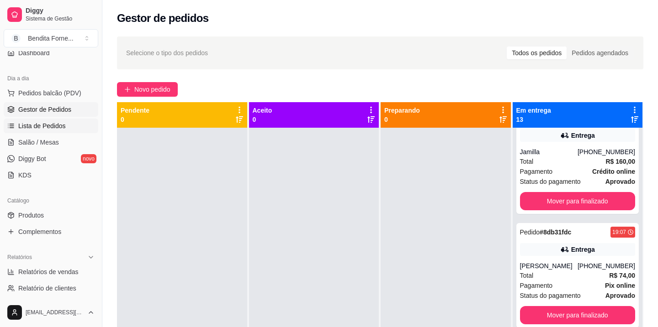
scroll to position [90, 0]
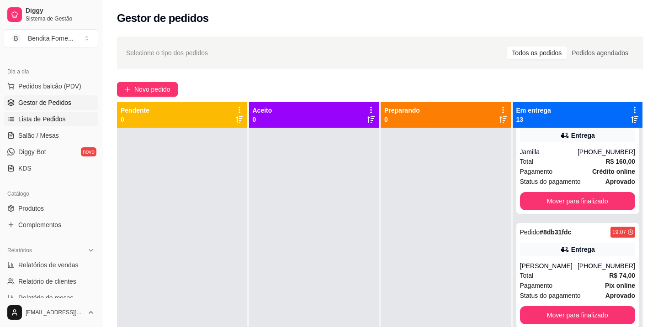
click at [47, 210] on link "Produtos" at bounding box center [51, 208] width 95 height 15
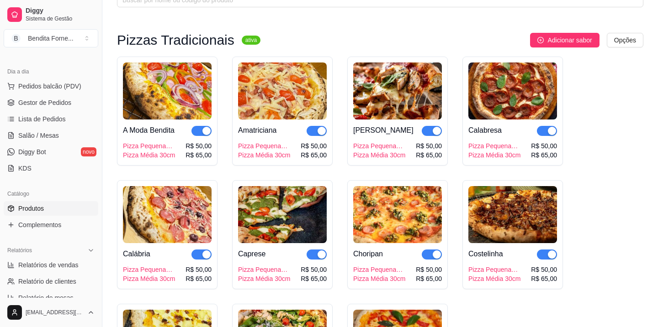
scroll to position [59, 0]
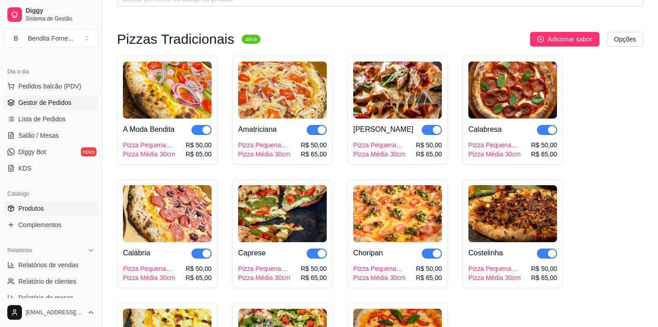
click at [51, 106] on span "Gestor de Pedidos" at bounding box center [44, 102] width 53 height 9
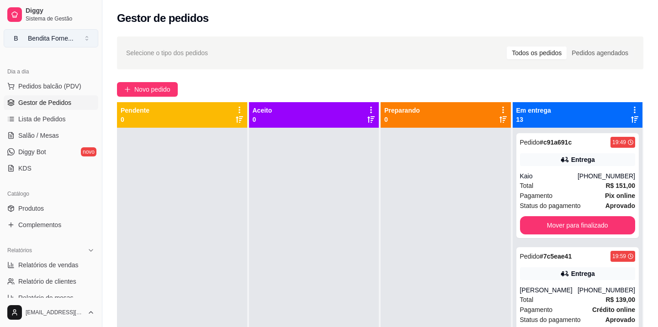
click at [62, 41] on div "Bendita Forne ..." at bounding box center [51, 38] width 46 height 9
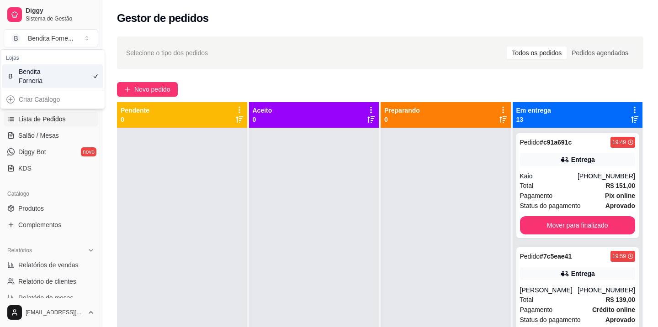
click at [54, 121] on span "Lista de Pedidos" at bounding box center [41, 119] width 47 height 9
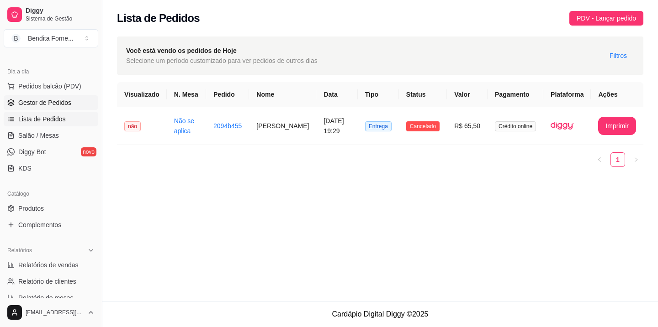
click at [54, 99] on span "Gestor de Pedidos" at bounding box center [44, 102] width 53 height 9
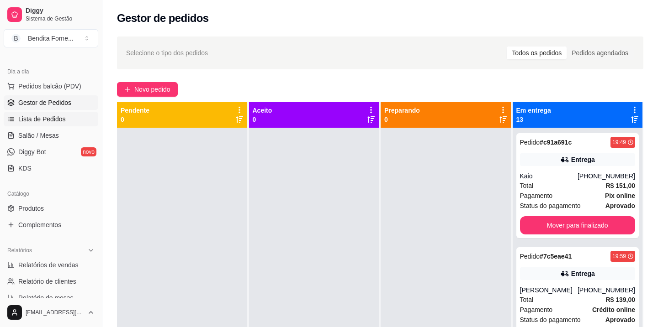
click at [52, 120] on span "Lista de Pedidos" at bounding box center [41, 119] width 47 height 9
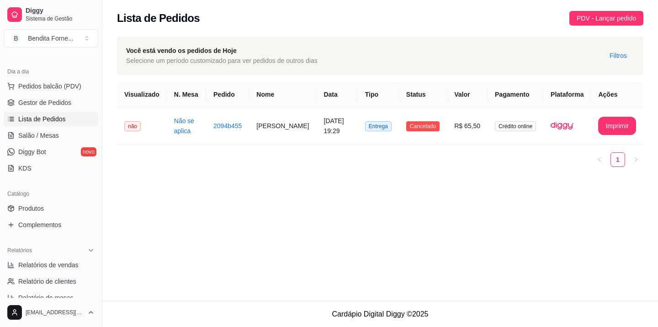
click at [69, 27] on div "Diggy Sistema de Gestão B Bendita Forne ..." at bounding box center [51, 25] width 102 height 51
click at [69, 16] on span "Sistema de Gestão" at bounding box center [60, 18] width 69 height 7
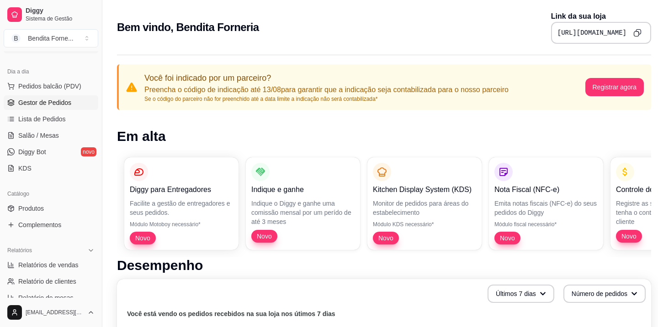
click at [49, 106] on span "Gestor de Pedidos" at bounding box center [44, 102] width 53 height 9
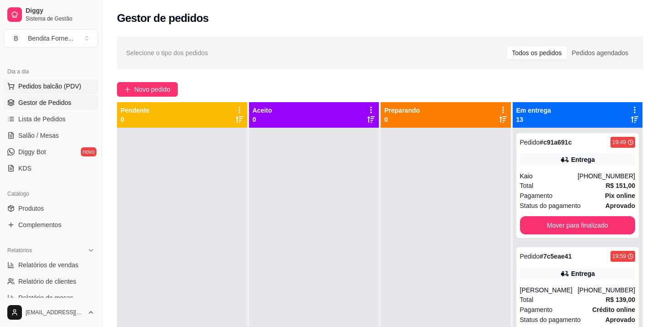
click at [66, 88] on span "Pedidos balcão (PDV)" at bounding box center [49, 86] width 63 height 9
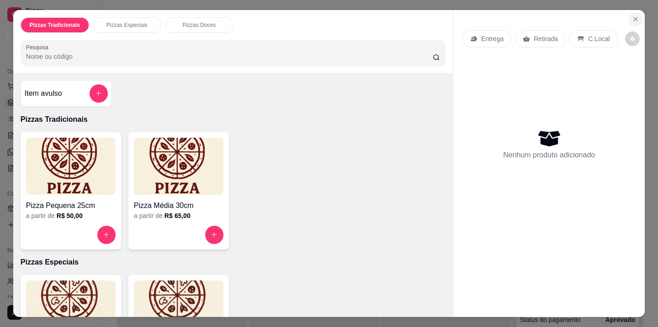
click at [638, 16] on icon "Close" at bounding box center [635, 19] width 7 height 7
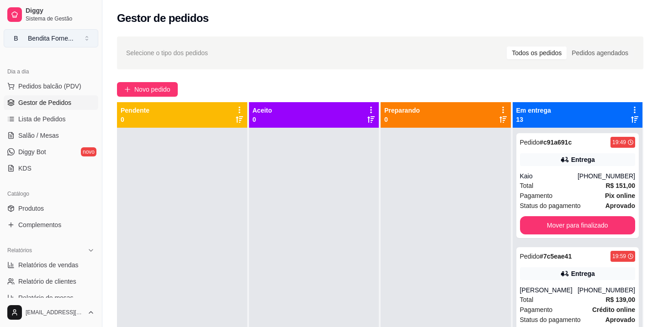
click at [72, 38] on div "Bendita Forne ..." at bounding box center [51, 38] width 46 height 9
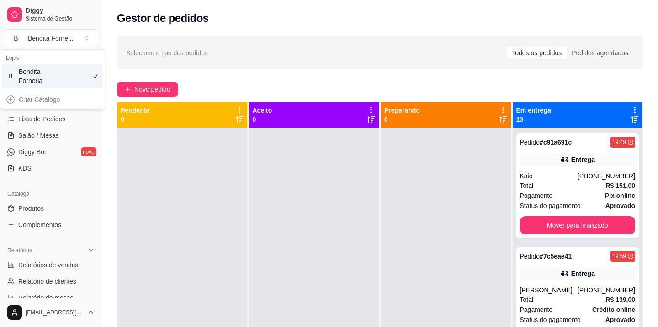
click at [59, 79] on div "Bendita Forneria" at bounding box center [39, 76] width 41 height 18
click at [44, 206] on span "Produtos" at bounding box center [31, 208] width 26 height 9
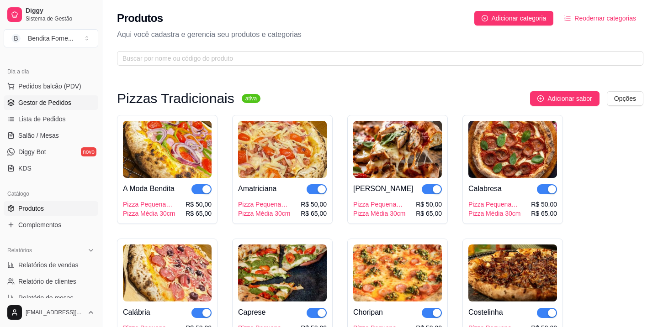
click at [53, 102] on span "Gestor de Pedidos" at bounding box center [44, 102] width 53 height 9
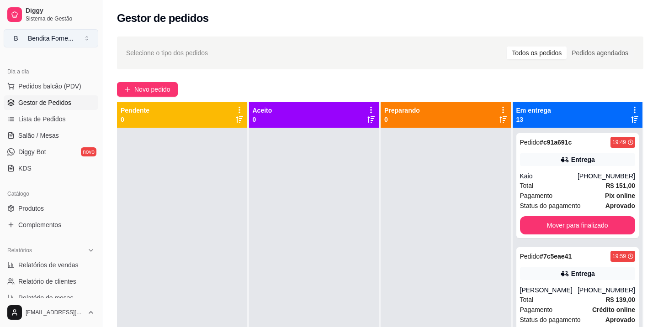
click at [83, 39] on button "B Bendita Forne ..." at bounding box center [51, 38] width 95 height 18
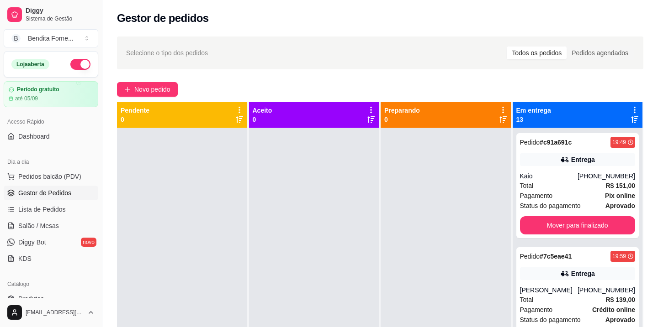
click at [84, 64] on button "button" at bounding box center [80, 64] width 20 height 11
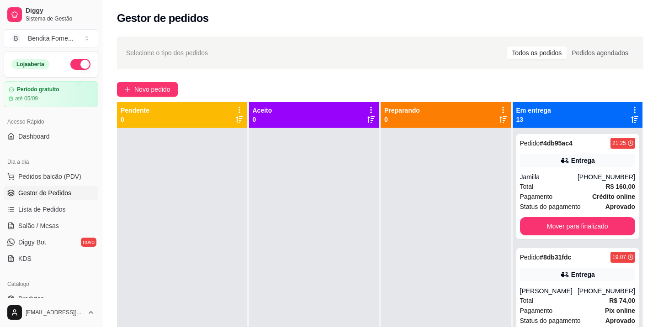
scroll to position [1139, 0]
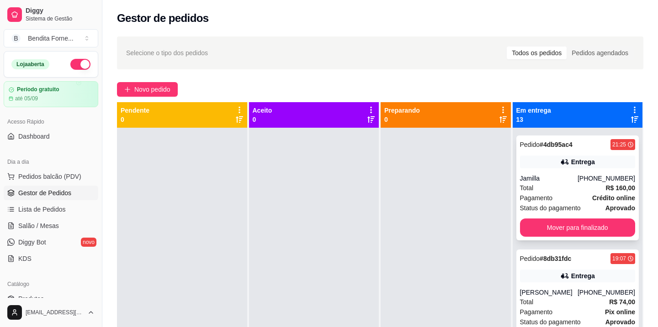
click at [574, 193] on div "Total R$ 160,00" at bounding box center [578, 188] width 116 height 10
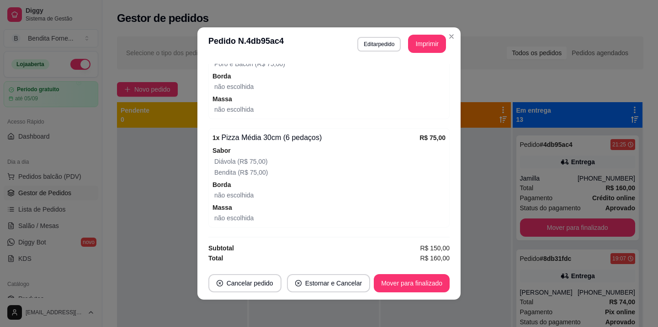
scroll to position [2, 0]
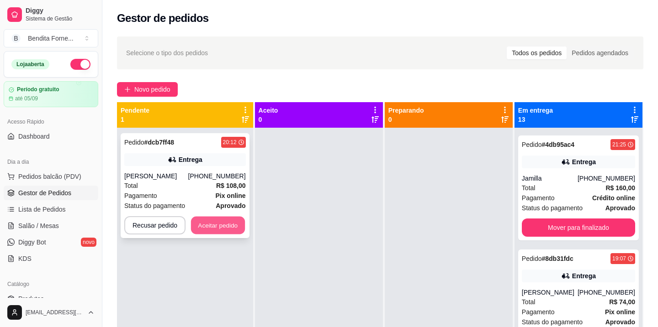
click at [210, 229] on button "Aceitar pedido" at bounding box center [218, 226] width 54 height 18
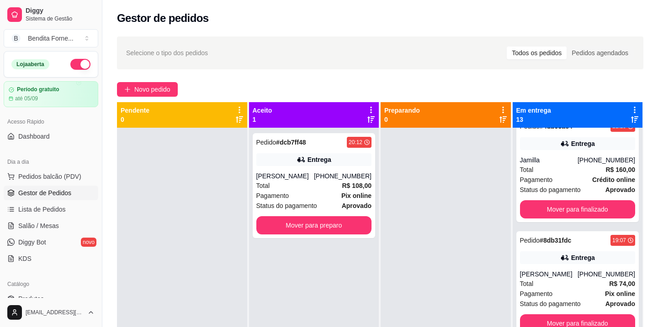
scroll to position [1139, 0]
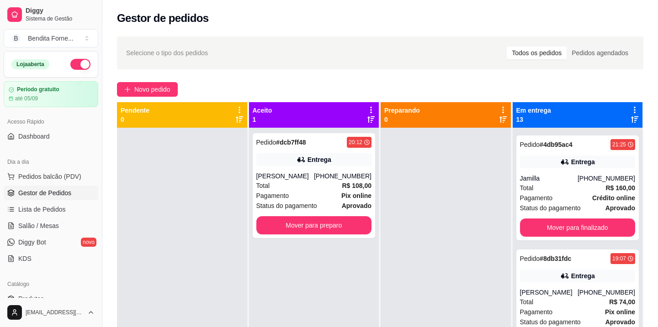
click at [86, 64] on button "button" at bounding box center [80, 64] width 20 height 11
click at [295, 198] on div "Pagamento Pix online" at bounding box center [314, 196] width 116 height 10
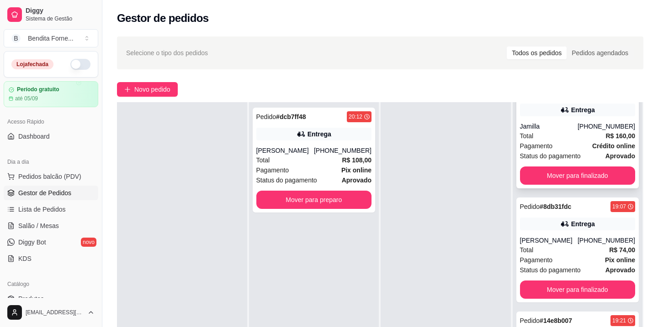
scroll to position [1163, 0]
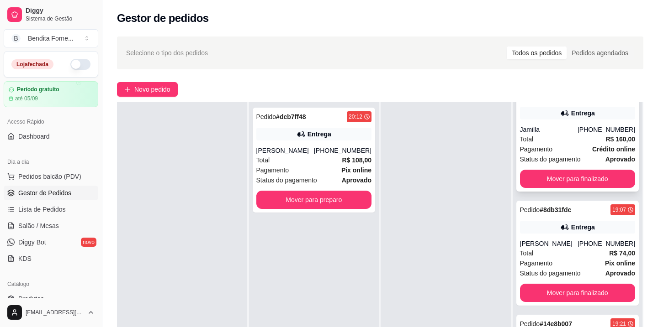
click at [582, 154] on div "Pagamento Crédito online" at bounding box center [578, 149] width 116 height 10
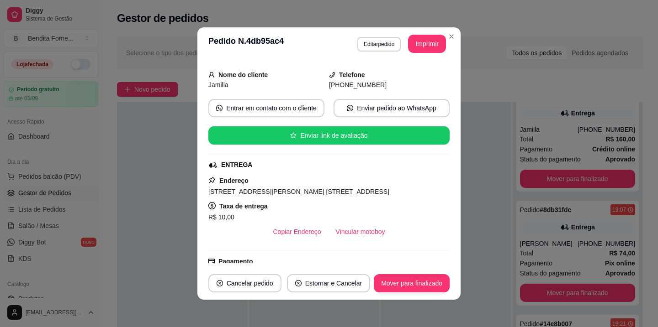
scroll to position [52, 0]
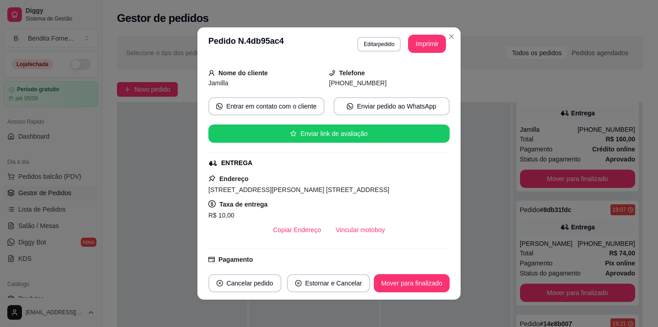
drag, startPoint x: 210, startPoint y: 189, endPoint x: 319, endPoint y: 187, distance: 109.2
click at [319, 187] on span "[STREET_ADDRESS][PERSON_NAME] [STREET_ADDRESS]" at bounding box center [298, 189] width 181 height 7
copy div "Endereço [STREET_ADDRESS][PERSON_NAME] 50, Morada do Sol"
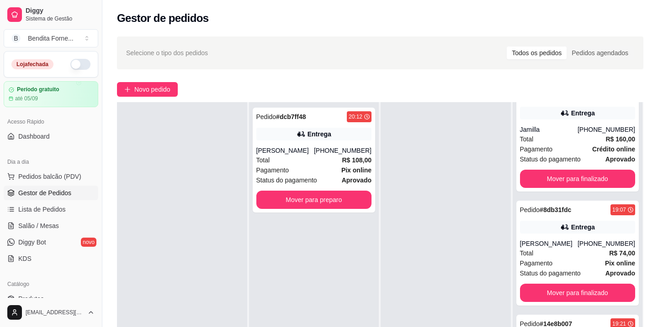
click at [73, 66] on button "button" at bounding box center [80, 64] width 20 height 11
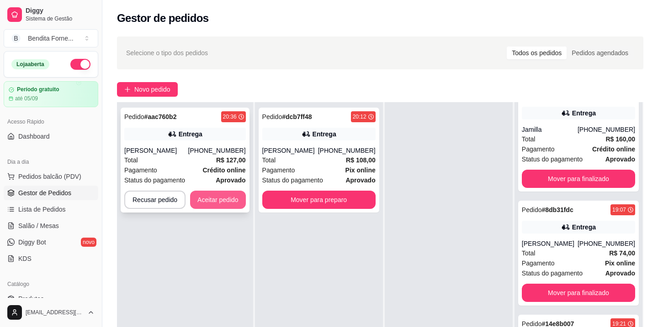
click at [211, 206] on button "Aceitar pedido" at bounding box center [218, 200] width 56 height 18
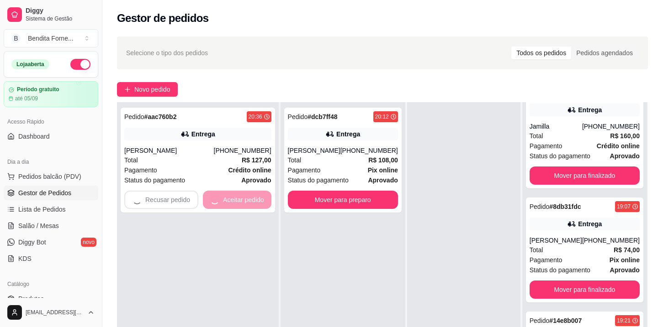
scroll to position [1163, 0]
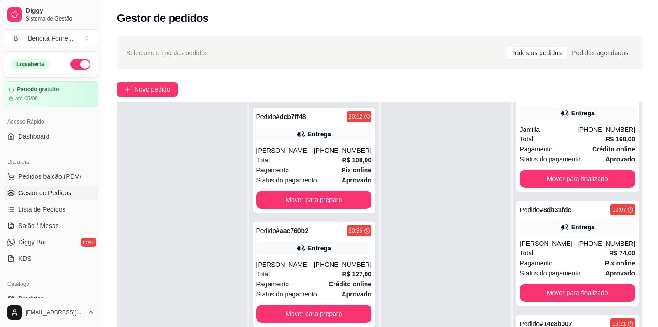
click at [83, 66] on button "button" at bounding box center [80, 64] width 20 height 11
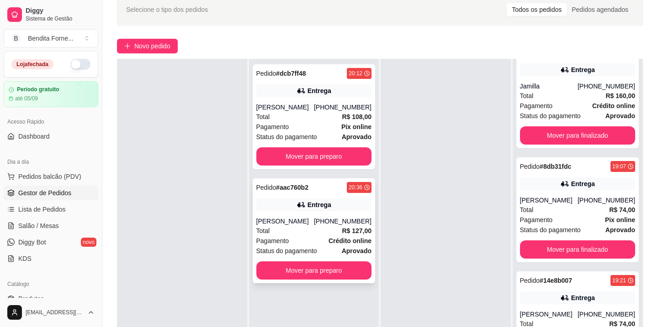
scroll to position [41, 0]
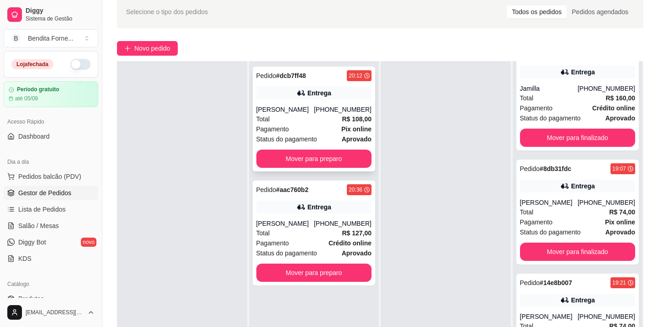
click at [322, 110] on div "[PHONE_NUMBER]" at bounding box center [343, 109] width 58 height 9
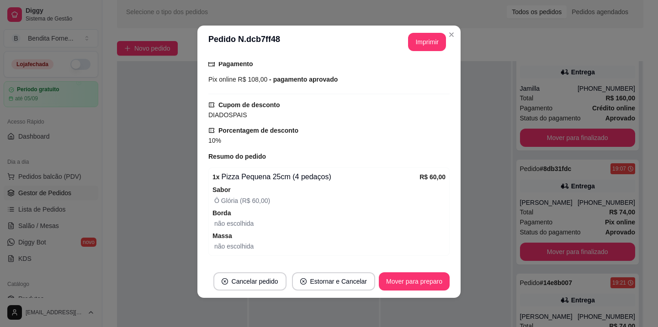
scroll to position [253, 0]
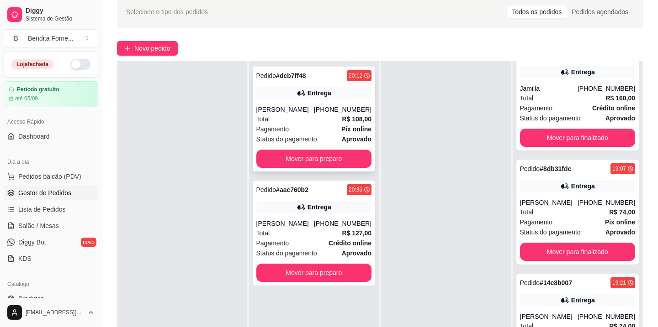
click at [327, 116] on div "Total R$ 108,00" at bounding box center [314, 119] width 116 height 10
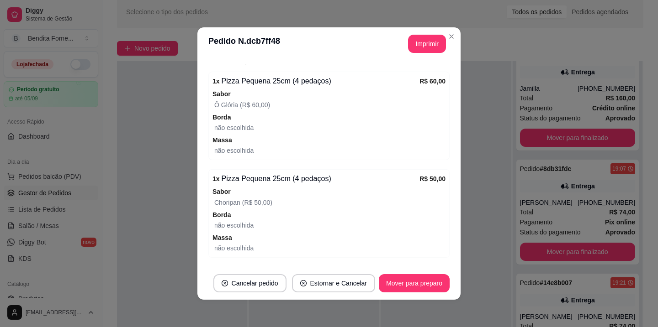
scroll to position [346, 0]
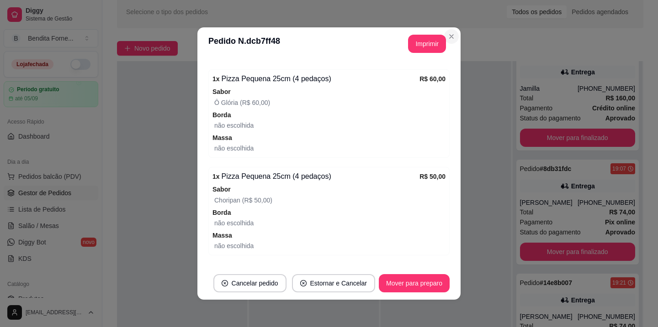
click at [517, 95] on div "**********" at bounding box center [329, 163] width 658 height 327
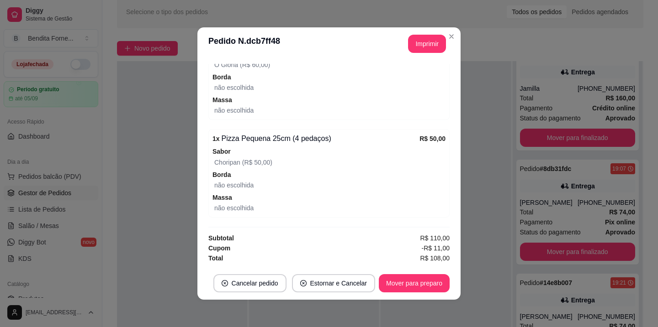
scroll to position [2, 0]
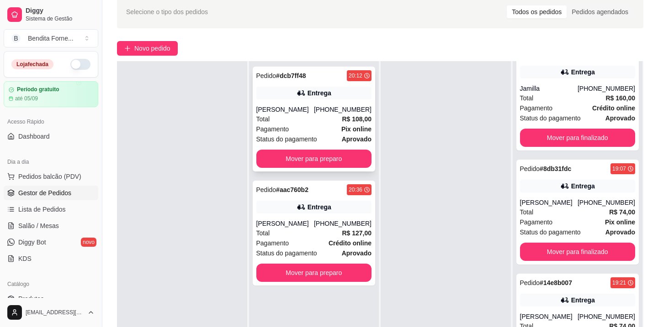
click at [292, 120] on div "Total R$ 108,00" at bounding box center [314, 119] width 116 height 10
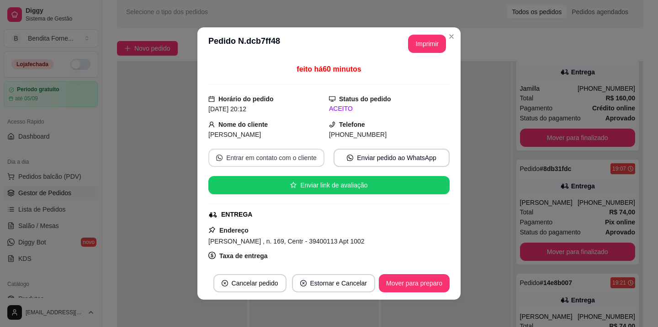
scroll to position [32, 0]
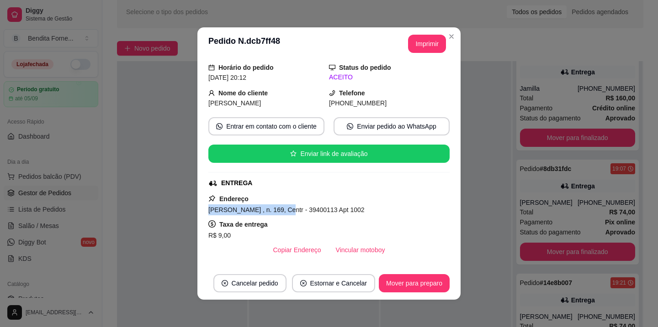
drag, startPoint x: 209, startPoint y: 210, endPoint x: 283, endPoint y: 209, distance: 74.0
click at [283, 209] on span "[PERSON_NAME] , n. 169, Centr - 39400113 Apt 1002" at bounding box center [286, 209] width 156 height 7
copy span "[PERSON_NAME] , n. 169"
click at [379, 208] on div "[PERSON_NAME] , n. 169, Centr - 39400113 Apt 1002" at bounding box center [328, 210] width 241 height 11
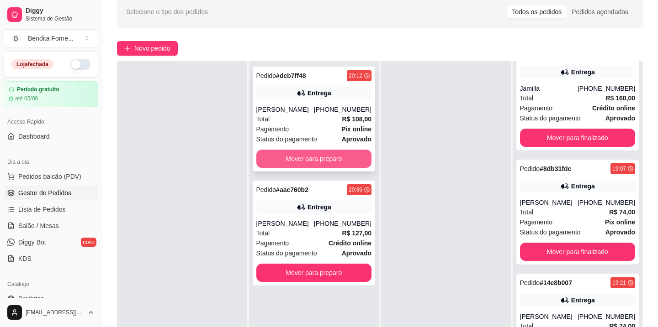
click at [329, 161] on button "Mover para preparo" at bounding box center [314, 159] width 116 height 18
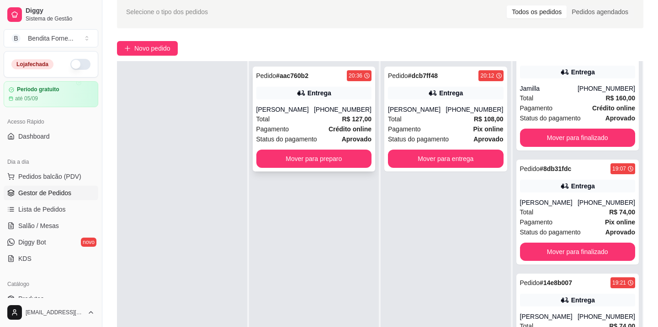
click at [304, 125] on div "Pagamento Crédito online" at bounding box center [314, 129] width 116 height 10
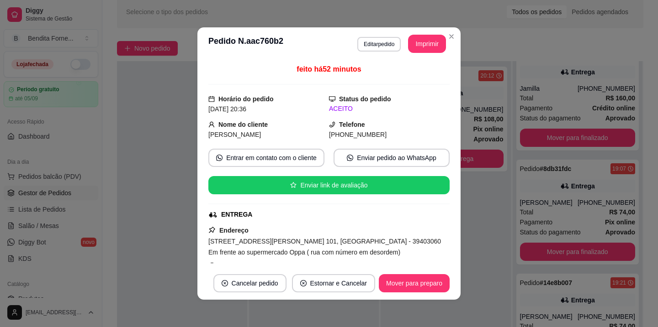
scroll to position [38, 0]
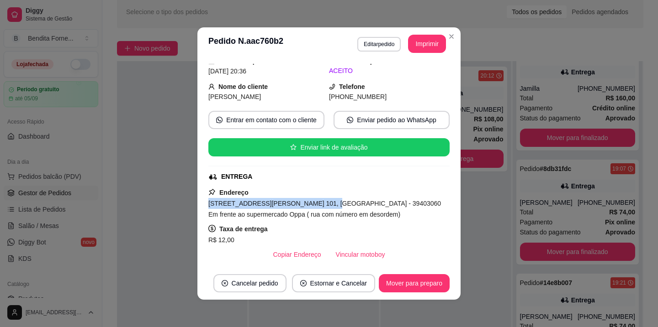
drag, startPoint x: 208, startPoint y: 204, endPoint x: 313, endPoint y: 207, distance: 105.5
click at [313, 207] on div "feito há 52 minutos Horário do pedido [DATE] 20:36 Status do pedido ACEITO Nome…" at bounding box center [328, 163] width 263 height 207
copy span "[STREET_ADDRESS][PERSON_NAME] 101, [GEOGRAPHIC_DATA]"
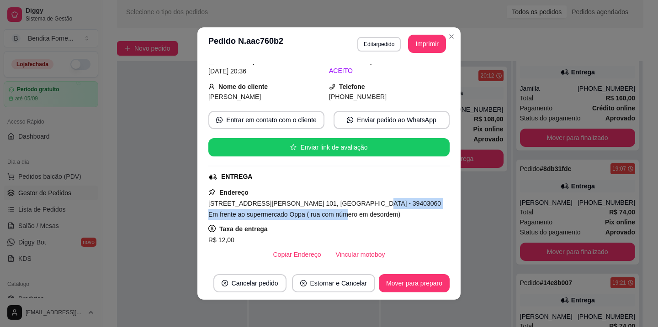
drag, startPoint x: 354, startPoint y: 205, endPoint x: 323, endPoint y: 217, distance: 33.0
click at [323, 217] on div "[STREET_ADDRESS][PERSON_NAME] 101, [GEOGRAPHIC_DATA] - 39403060 Em frente ao su…" at bounding box center [328, 209] width 241 height 22
copy span "Em frente ao supermercado Oppa ( rua com número em desordem)"
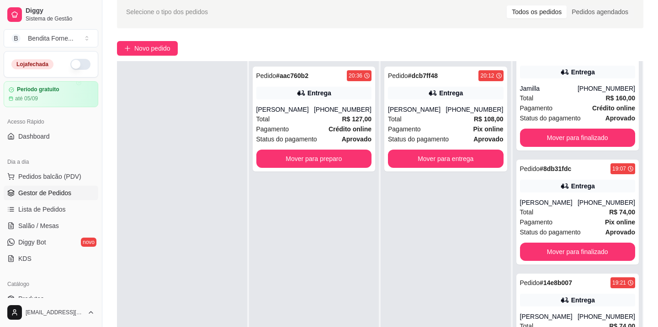
click at [79, 65] on button "button" at bounding box center [80, 64] width 20 height 11
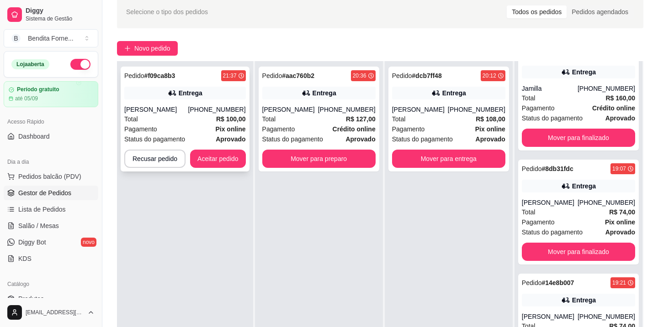
click at [187, 119] on div "Total R$ 100,00" at bounding box center [184, 119] width 121 height 10
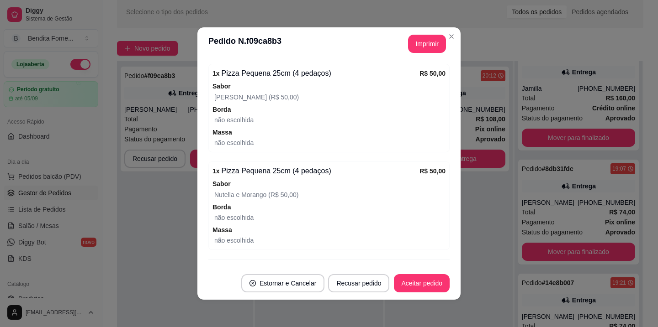
scroll to position [348, 0]
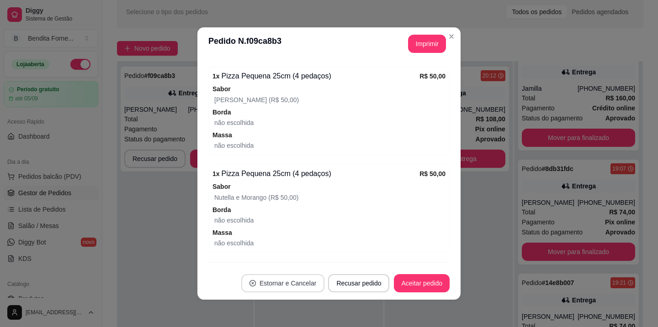
click at [286, 285] on button "Estornar e Cancelar" at bounding box center [283, 283] width 84 height 18
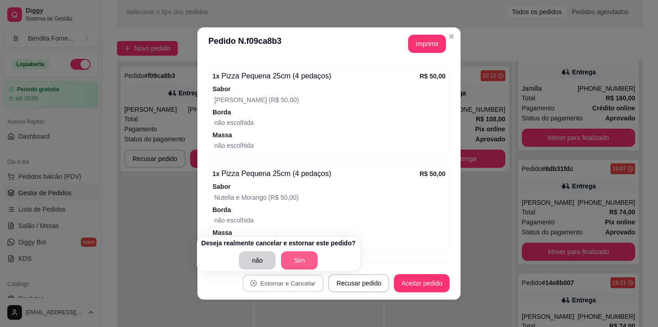
click at [308, 259] on button "Sim" at bounding box center [299, 261] width 37 height 18
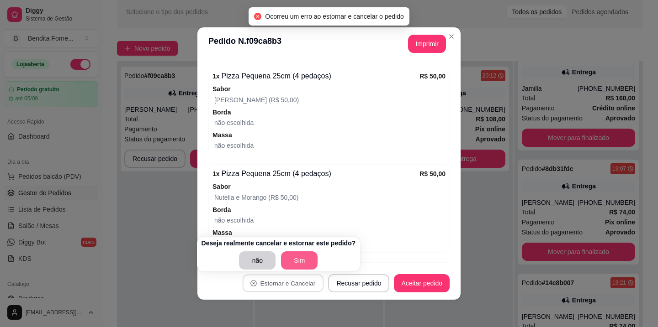
click at [308, 259] on button "Sim" at bounding box center [299, 261] width 37 height 18
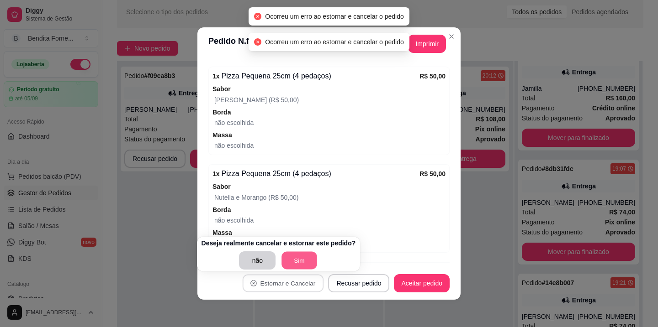
click at [303, 259] on button "Sim" at bounding box center [300, 261] width 36 height 18
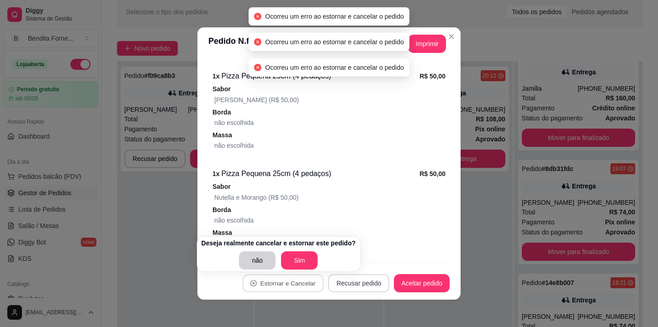
click at [349, 287] on button "Recusar pedido" at bounding box center [358, 283] width 61 height 18
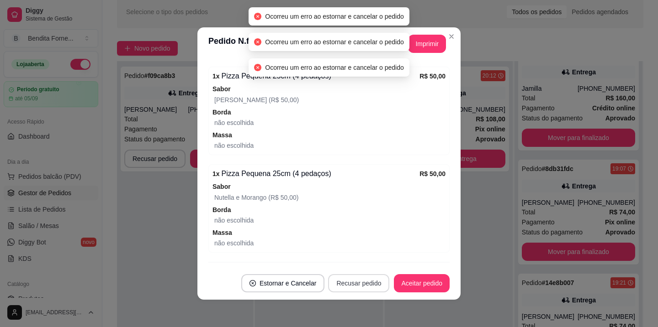
click at [349, 287] on button "Recusar pedido" at bounding box center [358, 283] width 61 height 18
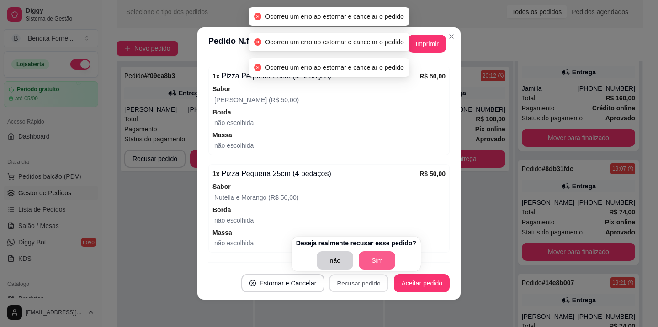
click at [386, 251] on div "Deseja realmente recusar esse pedido? não Sim" at bounding box center [356, 254] width 120 height 31
click at [381, 259] on button "Sim" at bounding box center [377, 261] width 36 height 18
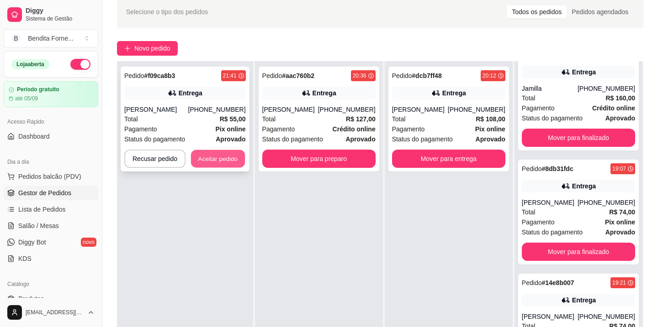
click at [220, 162] on button "Aceitar pedido" at bounding box center [218, 159] width 54 height 18
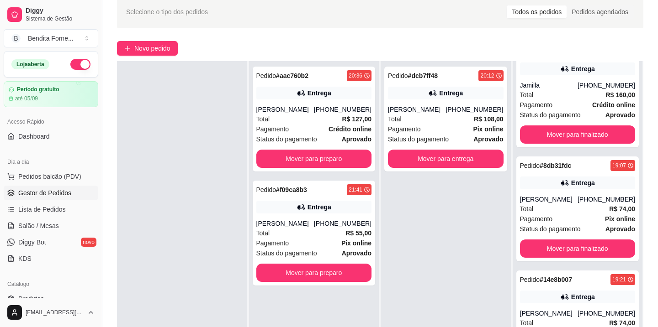
scroll to position [1163, 0]
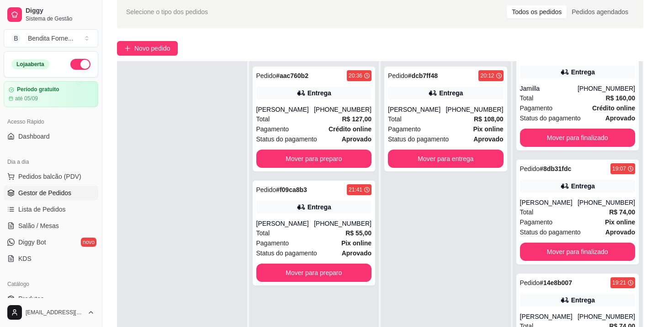
click at [84, 64] on button "button" at bounding box center [80, 64] width 20 height 11
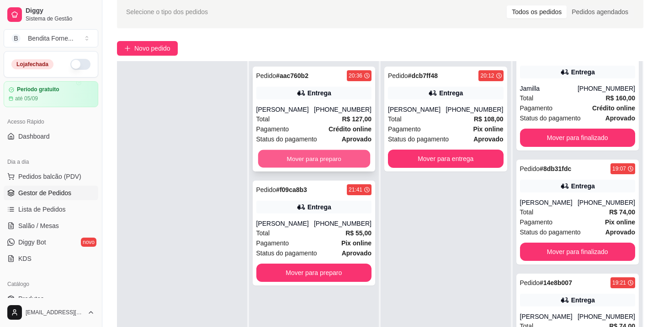
click at [322, 158] on button "Mover para preparo" at bounding box center [314, 159] width 112 height 18
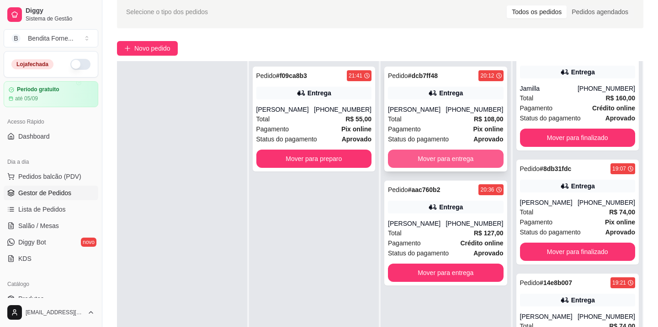
click at [455, 164] on button "Mover para entrega" at bounding box center [446, 159] width 116 height 18
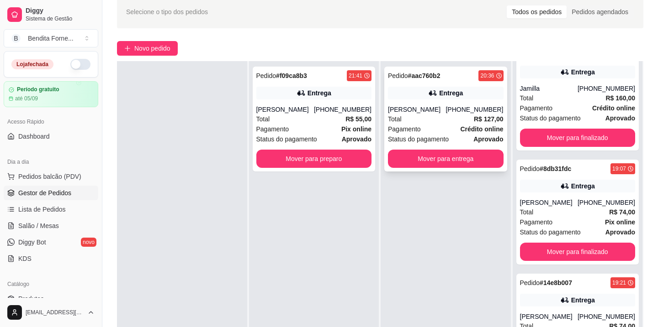
click at [430, 124] on div "Pagamento Crédito online" at bounding box center [446, 129] width 116 height 10
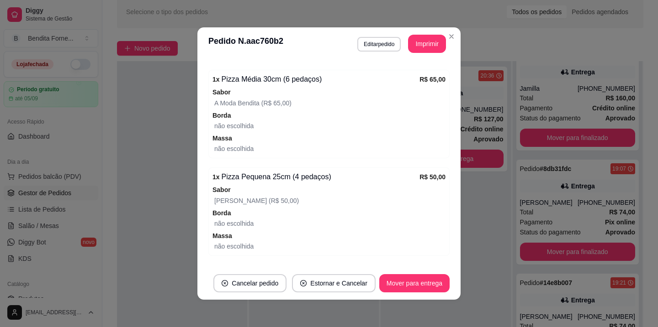
scroll to position [304, 0]
click at [429, 286] on button "Mover para entrega" at bounding box center [414, 284] width 69 height 18
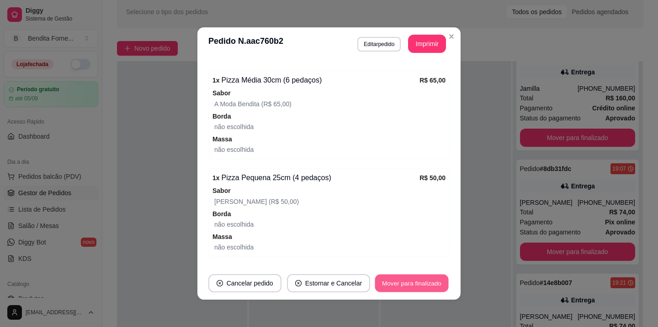
click at [410, 281] on button "Mover para finalizado" at bounding box center [412, 284] width 74 height 18
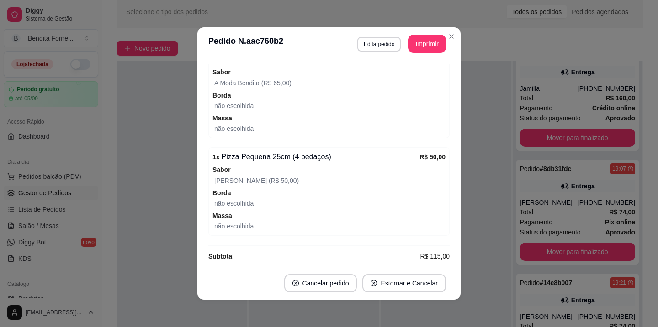
scroll to position [283, 0]
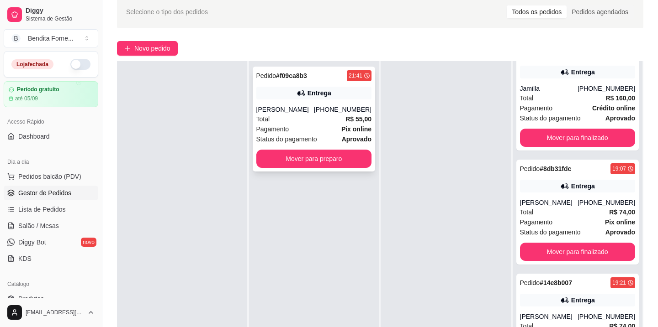
click at [298, 127] on div "Pagamento Pix online" at bounding box center [314, 129] width 116 height 10
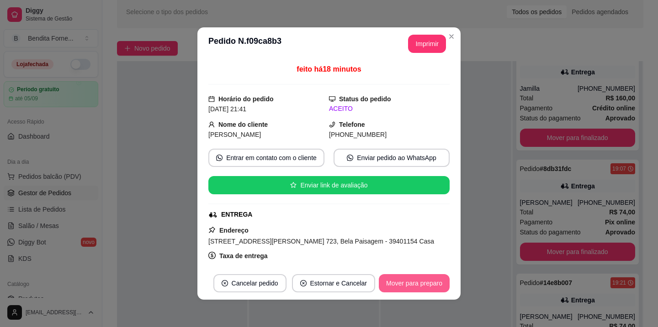
click at [410, 284] on button "Mover para preparo" at bounding box center [414, 283] width 71 height 18
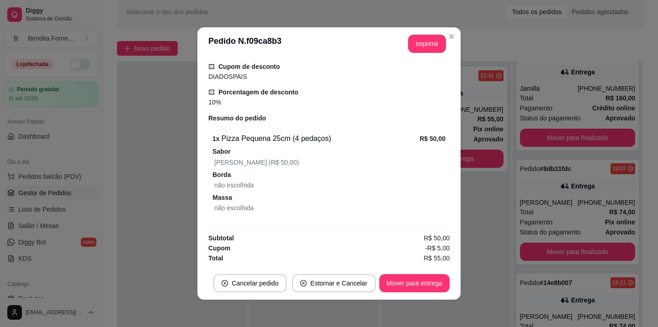
scroll to position [2, 0]
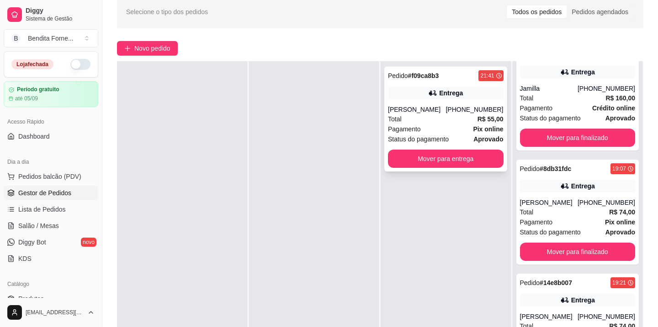
click at [453, 112] on div "[PHONE_NUMBER]" at bounding box center [474, 109] width 58 height 9
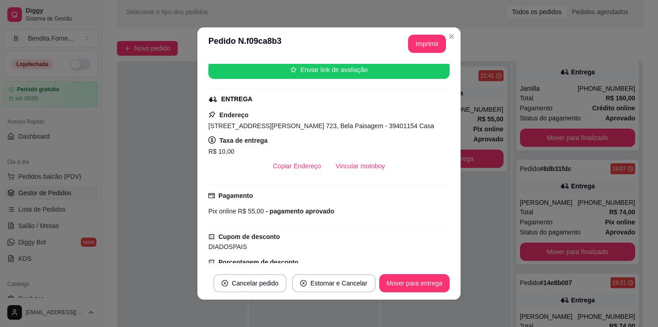
scroll to position [129, 0]
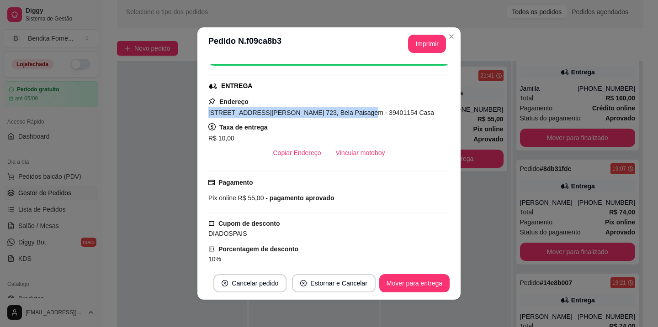
drag, startPoint x: 209, startPoint y: 113, endPoint x: 348, endPoint y: 108, distance: 139.8
click at [348, 108] on div "[STREET_ADDRESS][PERSON_NAME] 723, Bela Paisagem - 39401154 Casa" at bounding box center [328, 112] width 241 height 11
copy span "[STREET_ADDRESS][PERSON_NAME] 723, Bela Paisagem"
click at [417, 284] on button "Mover para entrega" at bounding box center [414, 284] width 69 height 18
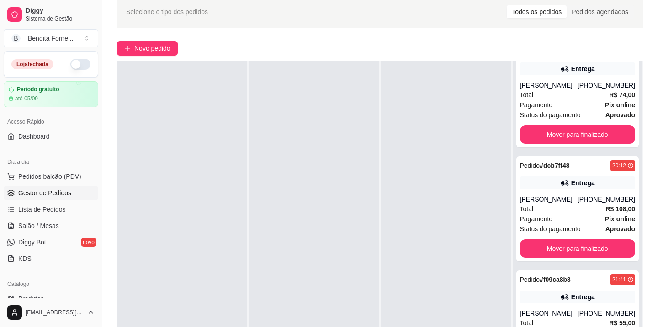
scroll to position [139, 0]
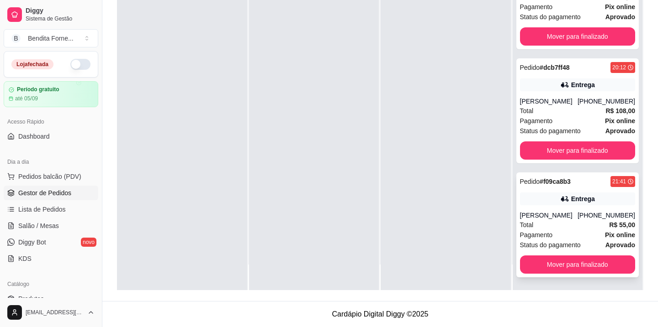
click at [569, 228] on div "Total R$ 55,00" at bounding box center [578, 225] width 116 height 10
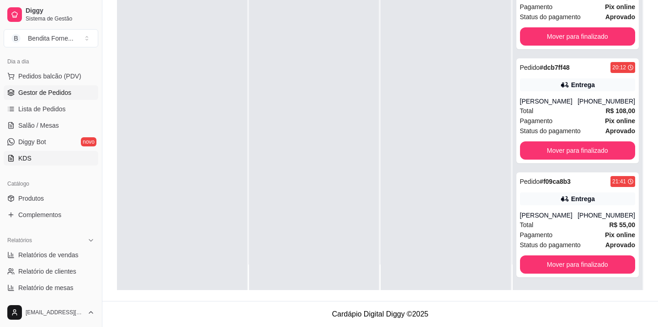
scroll to position [102, 0]
click at [45, 199] on link "Produtos" at bounding box center [51, 197] width 95 height 15
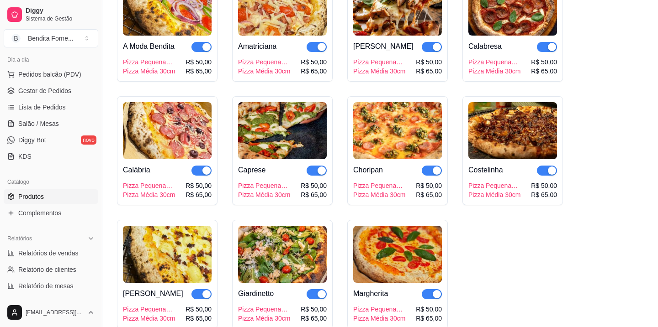
scroll to position [158, 0]
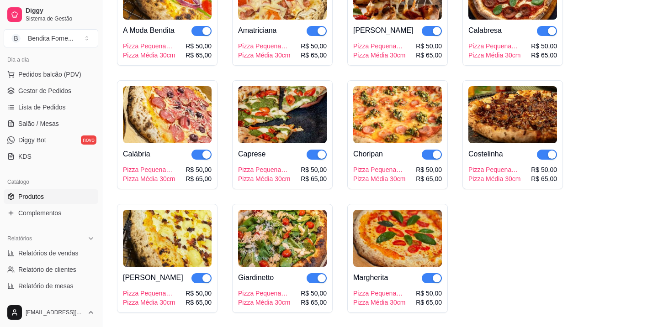
click at [169, 250] on img at bounding box center [167, 238] width 89 height 57
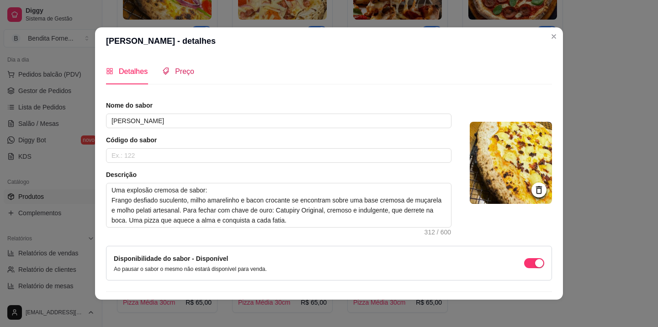
click at [187, 73] on span "Preço" at bounding box center [184, 72] width 19 height 8
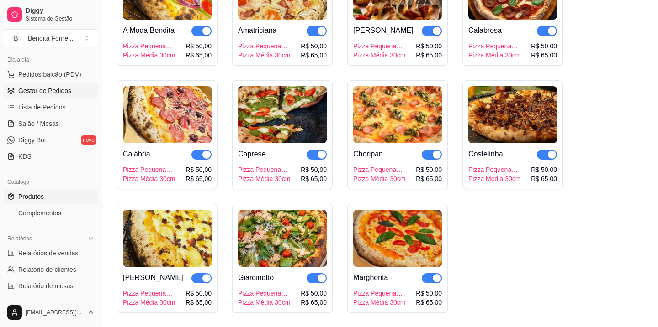
click at [50, 94] on span "Gestor de Pedidos" at bounding box center [44, 90] width 53 height 9
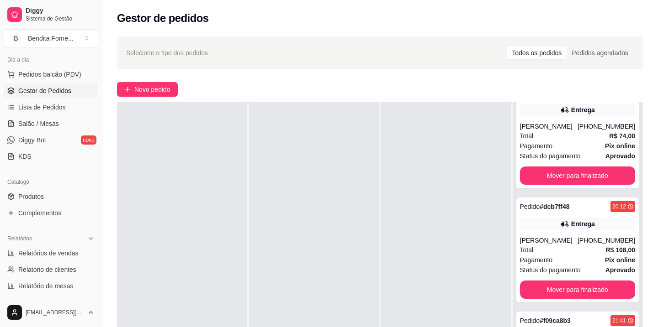
scroll to position [139, 0]
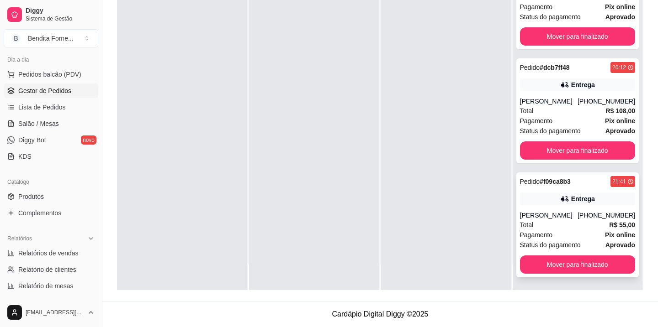
click at [571, 231] on div "Pagamento Pix online" at bounding box center [578, 235] width 116 height 10
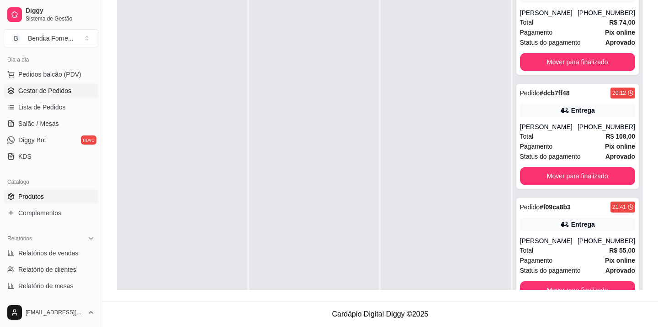
click at [40, 201] on span "Produtos" at bounding box center [31, 196] width 26 height 9
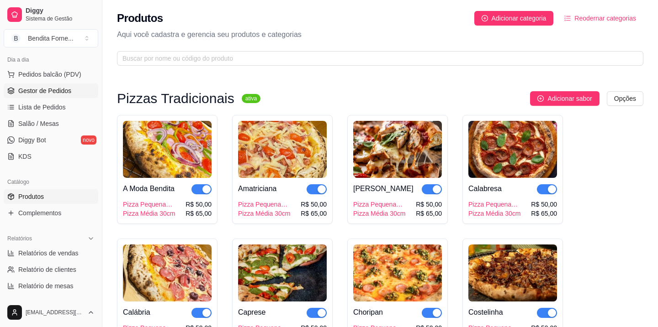
click at [42, 92] on span "Gestor de Pedidos" at bounding box center [44, 90] width 53 height 9
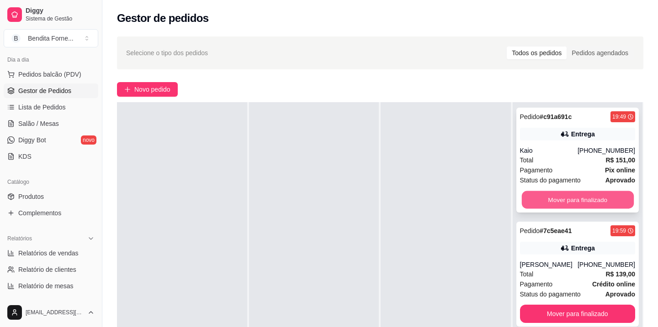
click at [547, 207] on button "Mover para finalizado" at bounding box center [577, 200] width 112 height 18
click at [549, 203] on button "Mover para finalizado" at bounding box center [577, 200] width 112 height 18
click at [549, 203] on button "Mover para finalizado" at bounding box center [578, 200] width 116 height 18
click at [550, 198] on button "Mover para finalizado" at bounding box center [577, 200] width 112 height 18
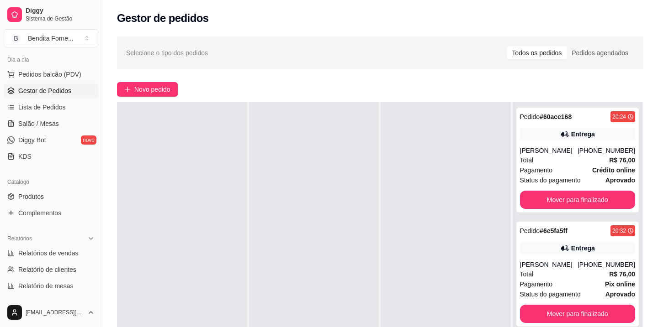
click at [550, 198] on div "Pedido # 60ace168 20:24 Entrega [PERSON_NAME] [PHONE_NUMBER] Total R$ 76,00 Pag…" at bounding box center [577, 160] width 123 height 105
click at [571, 207] on button "Mover para finalizado" at bounding box center [578, 200] width 116 height 18
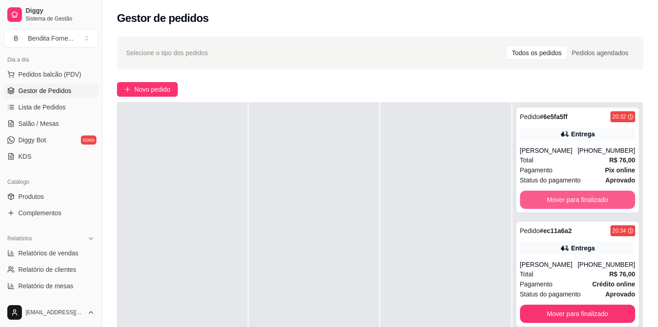
click at [571, 207] on button "Mover para finalizado" at bounding box center [578, 200] width 116 height 18
click at [569, 202] on button "Mover para finalizado" at bounding box center [577, 200] width 112 height 18
click at [569, 200] on button "Mover para finalizado" at bounding box center [578, 200] width 116 height 18
click at [570, 199] on button "Mover para finalizado" at bounding box center [577, 200] width 112 height 18
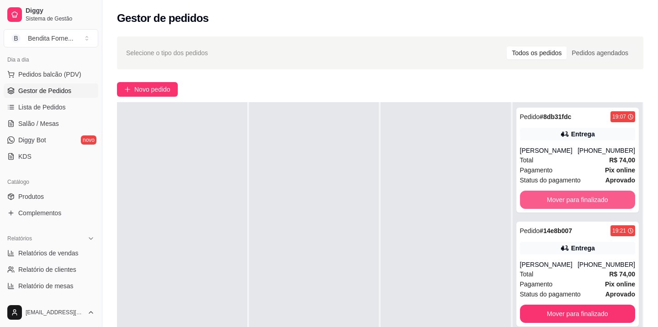
click at [570, 199] on button "Mover para finalizado" at bounding box center [578, 200] width 116 height 18
click at [570, 199] on div "Pedido # 14e8b007 19:21 Entrega [PERSON_NAME] [PHONE_NUMBER] Total R$ 74,00 Pag…" at bounding box center [577, 160] width 123 height 105
click at [587, 209] on button "Mover para finalizado" at bounding box center [577, 200] width 112 height 18
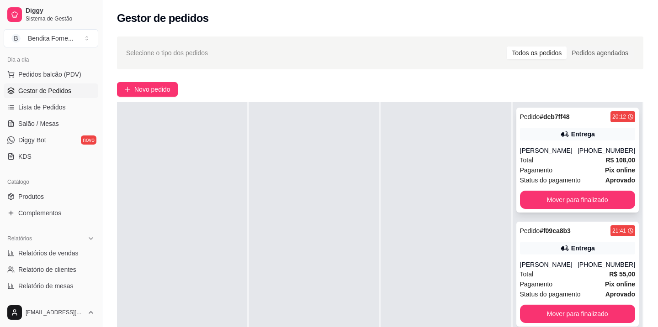
click at [568, 170] on div "Pagamento Pix online" at bounding box center [578, 170] width 116 height 10
click at [574, 195] on button "Mover para finalizado" at bounding box center [578, 200] width 116 height 18
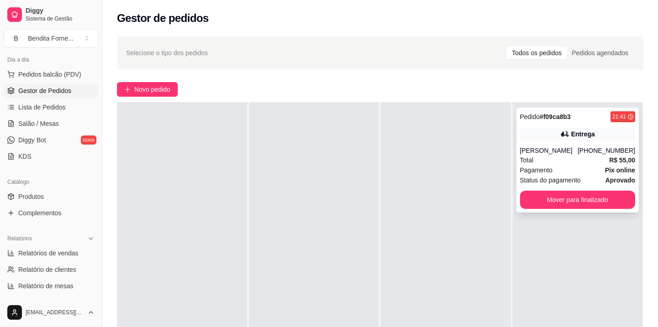
click at [566, 164] on div "Total R$ 55,00" at bounding box center [578, 160] width 116 height 10
